Goal: Task Accomplishment & Management: Manage account settings

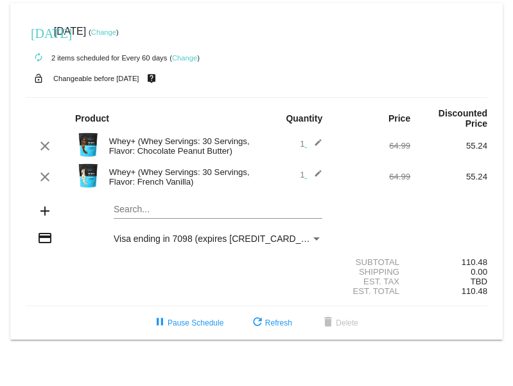
click at [116, 34] on link "Change" at bounding box center [103, 32] width 25 height 8
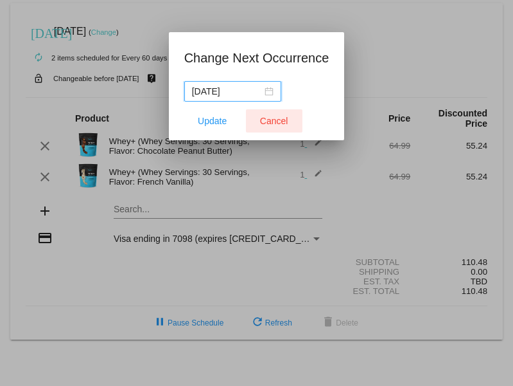
click at [263, 116] on span "Cancel" at bounding box center [274, 121] width 28 height 10
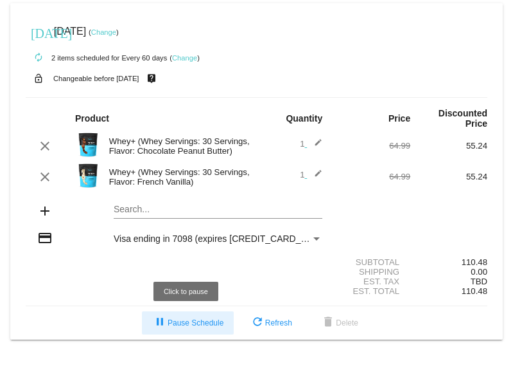
click at [194, 319] on button "pause Pause Schedule" at bounding box center [188, 322] width 92 height 23
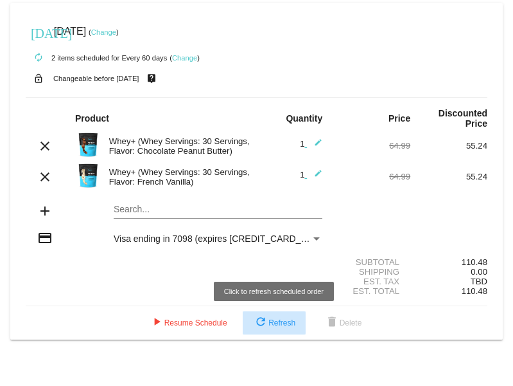
click at [278, 327] on span "refresh Refresh" at bounding box center [274, 322] width 42 height 9
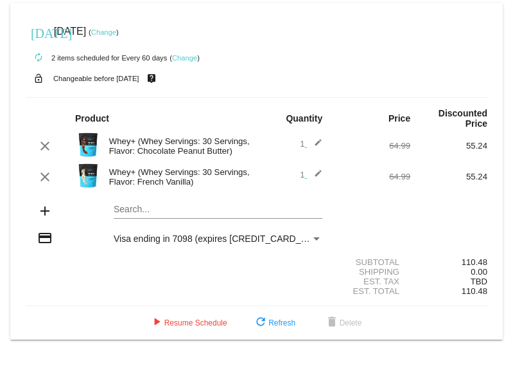
click at [116, 33] on link "Change" at bounding box center [103, 32] width 25 height 8
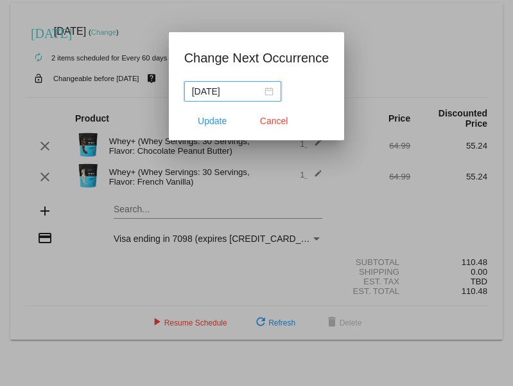
click at [260, 93] on div "[DATE]" at bounding box center [233, 91] width 82 height 14
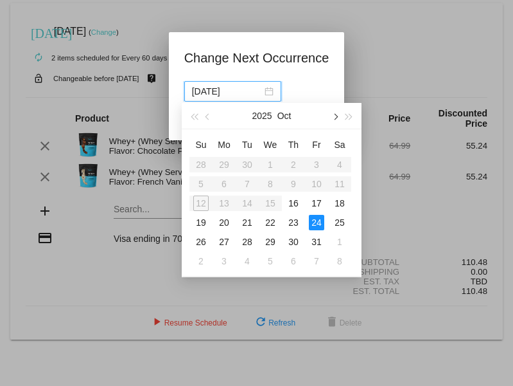
click at [336, 121] on button "button" at bounding box center [335, 116] width 14 height 26
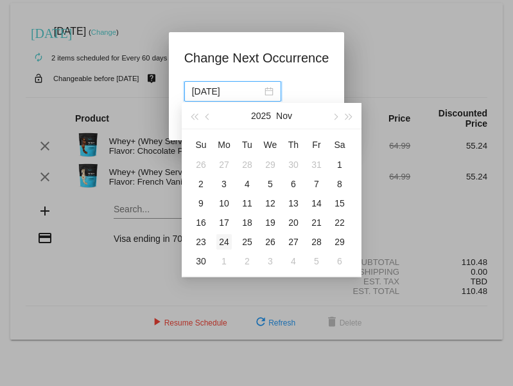
click at [231, 238] on div "24" at bounding box center [224, 241] width 15 height 15
type input "[DATE]"
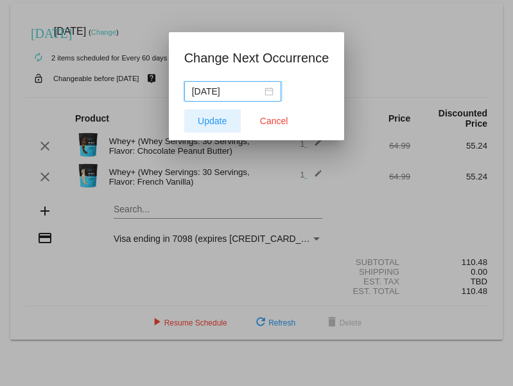
click at [221, 120] on span "Update" at bounding box center [212, 121] width 29 height 10
